Goal: Information Seeking & Learning: Learn about a topic

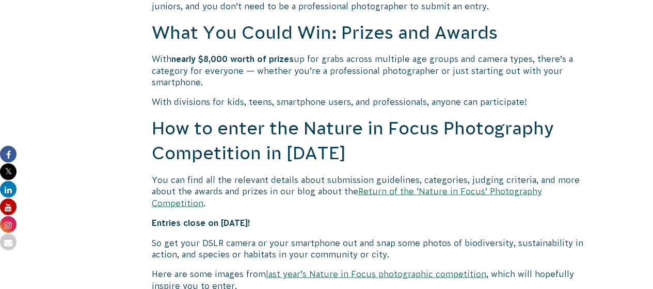
scroll to position [878, 0]
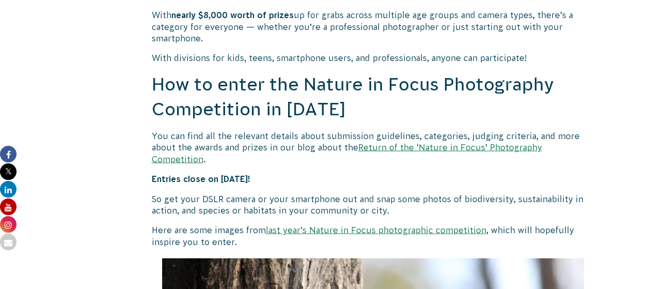
click at [473, 148] on link "Return of the ‘Nature in Focus’ Photography Competition" at bounding box center [347, 152] width 390 height 21
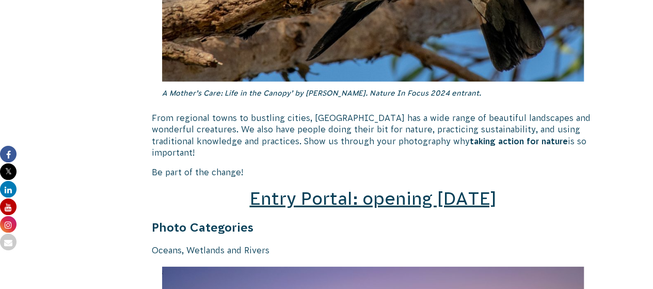
scroll to position [1394, 0]
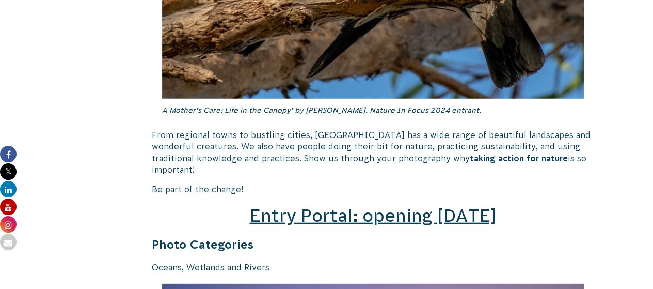
click at [393, 205] on span "Entry Portal: opening July 4" at bounding box center [372, 215] width 247 height 20
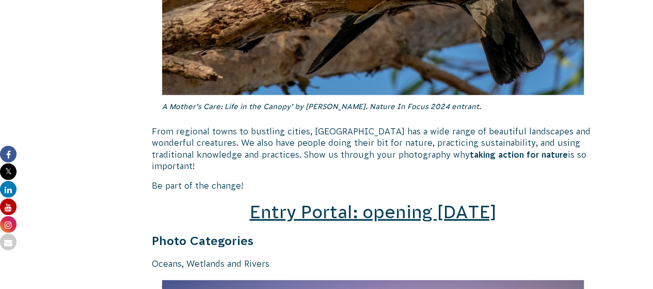
scroll to position [1446, 0]
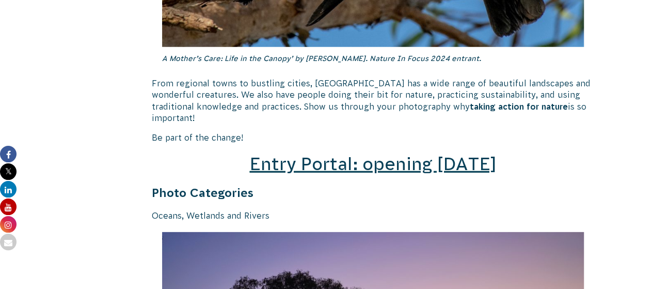
click at [337, 154] on span "Entry Portal: opening July 4" at bounding box center [372, 164] width 247 height 20
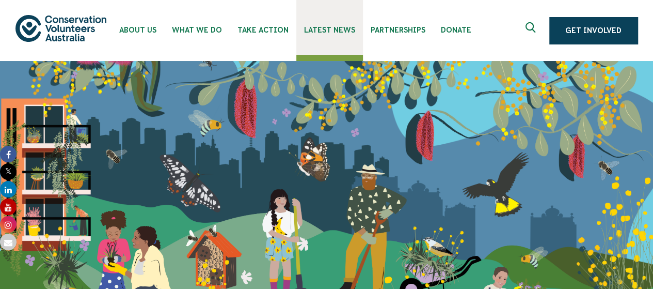
click at [333, 32] on span "Latest News" at bounding box center [329, 30] width 51 height 8
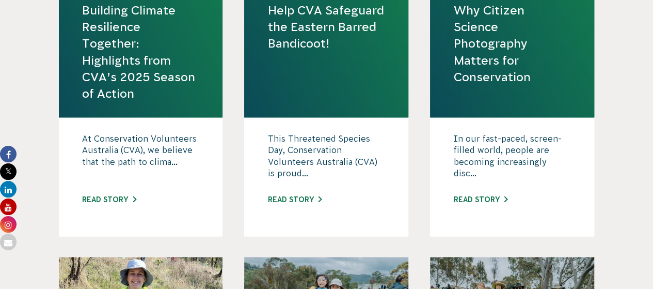
scroll to position [516, 0]
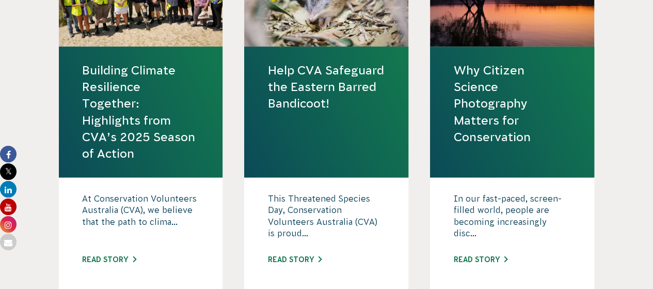
click at [488, 114] on link "Why Citizen Science Photography Matters for Conservation" at bounding box center [512, 103] width 118 height 83
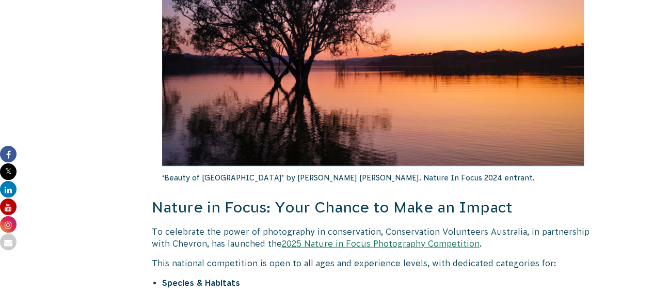
scroll to position [1084, 0]
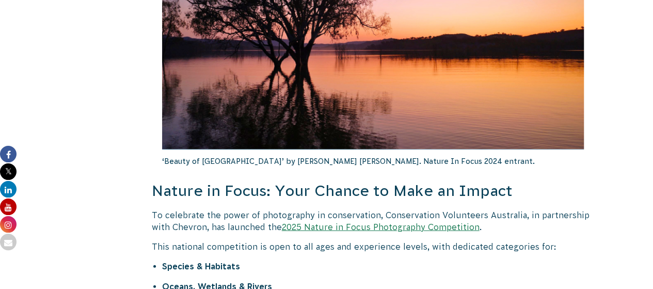
click at [326, 228] on link "2025 Nature in Focus Photography Competition" at bounding box center [381, 226] width 198 height 9
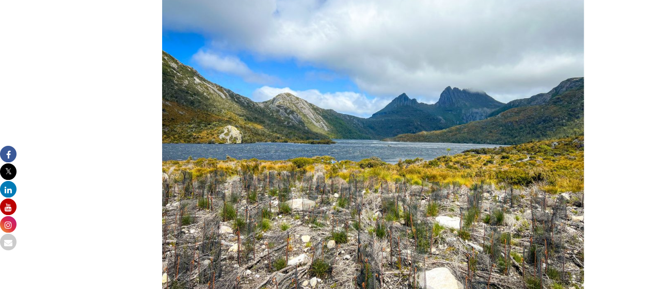
scroll to position [2478, 0]
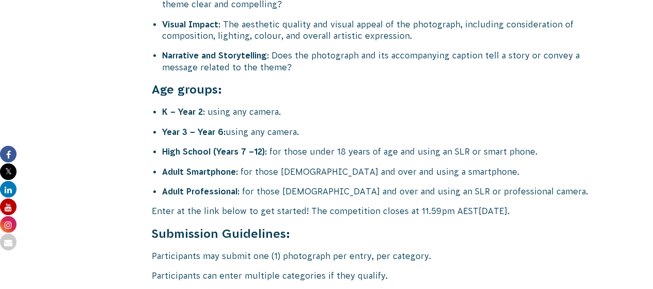
scroll to position [4027, 0]
